Goal: Information Seeking & Learning: Learn about a topic

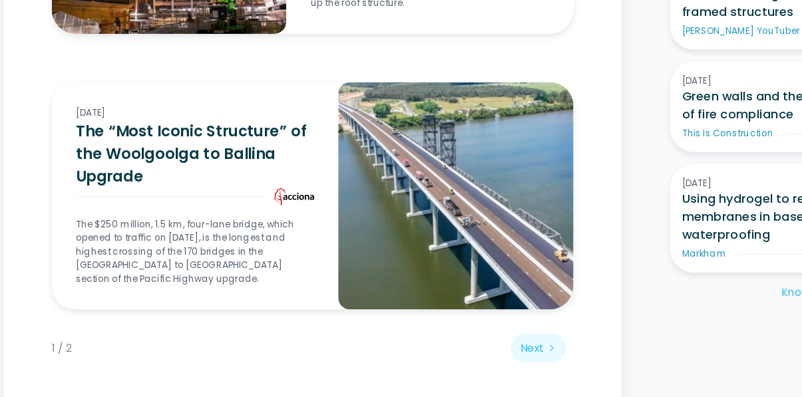
scroll to position [1431, 0]
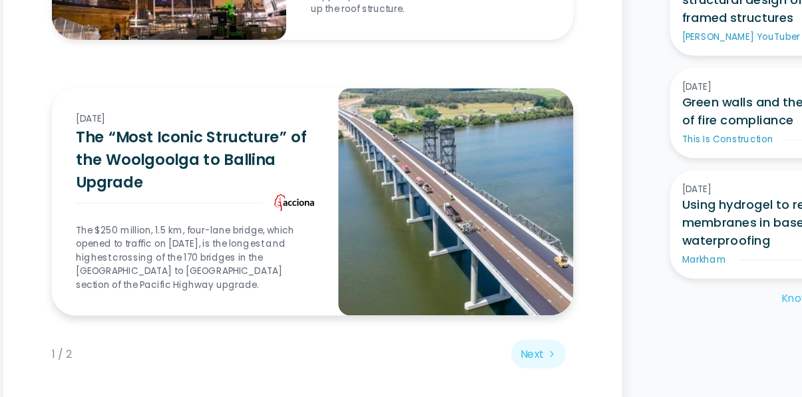
click at [381, 97] on img at bounding box center [414, 178] width 207 height 201
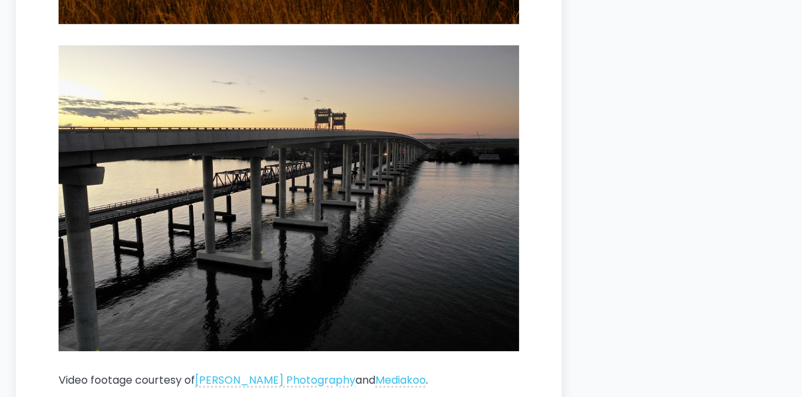
scroll to position [8174, 0]
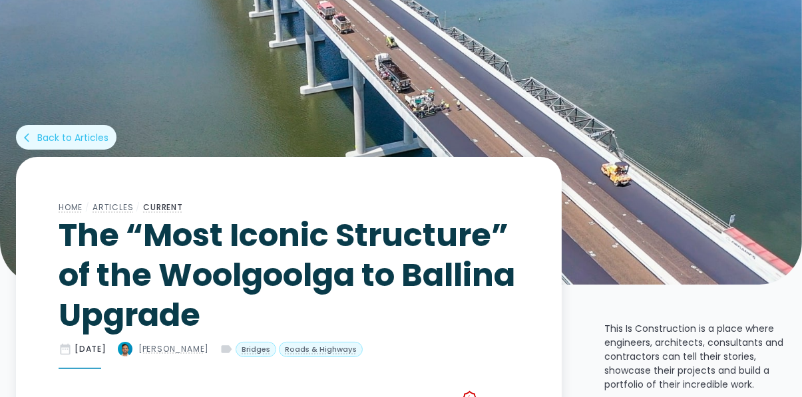
scroll to position [0, 0]
